Goal: Use online tool/utility

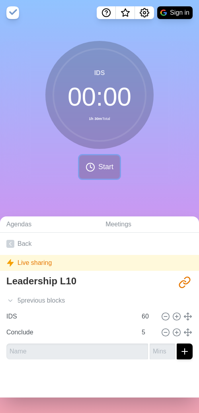
drag, startPoint x: 104, startPoint y: 167, endPoint x: 96, endPoint y: 197, distance: 31.7
click at [104, 168] on span "Start" at bounding box center [105, 167] width 15 height 11
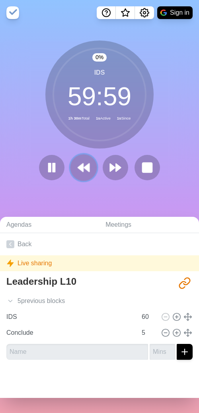
click at [84, 167] on polygon at bounding box center [86, 168] width 5 height 8
click at [84, 167] on icon at bounding box center [84, 168] width 14 height 14
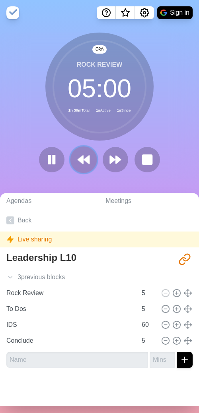
click at [84, 167] on button at bounding box center [83, 159] width 27 height 27
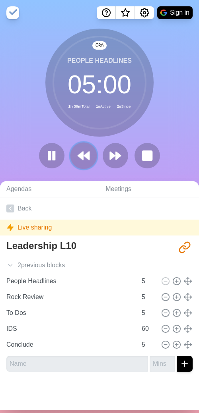
click at [84, 167] on button at bounding box center [83, 155] width 27 height 27
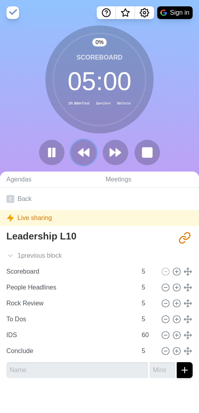
click at [79, 146] on icon at bounding box center [83, 152] width 13 height 13
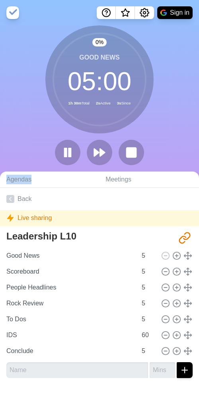
click at [79, 147] on div at bounding box center [99, 152] width 95 height 25
click at [69, 156] on rect at bounding box center [70, 152] width 2 height 9
